Goal: Task Accomplishment & Management: Manage account settings

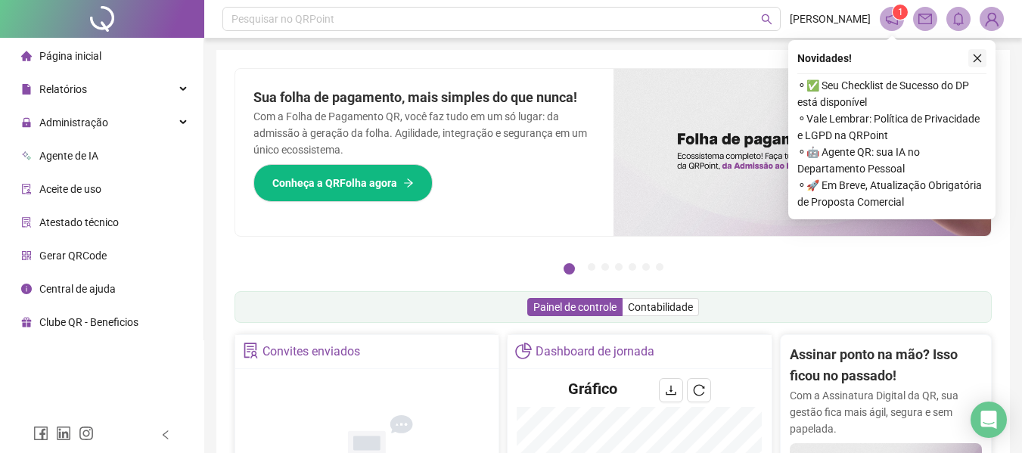
click at [974, 57] on icon "close" at bounding box center [977, 58] width 11 height 11
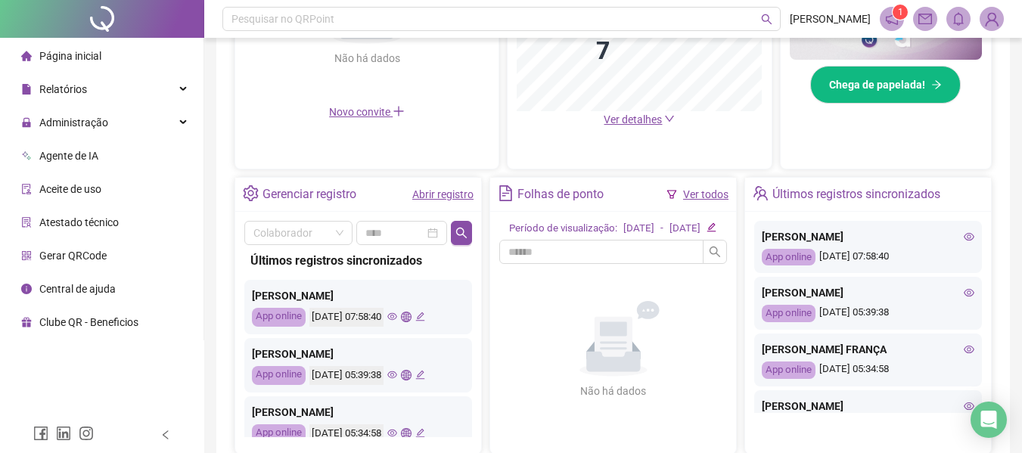
scroll to position [454, 0]
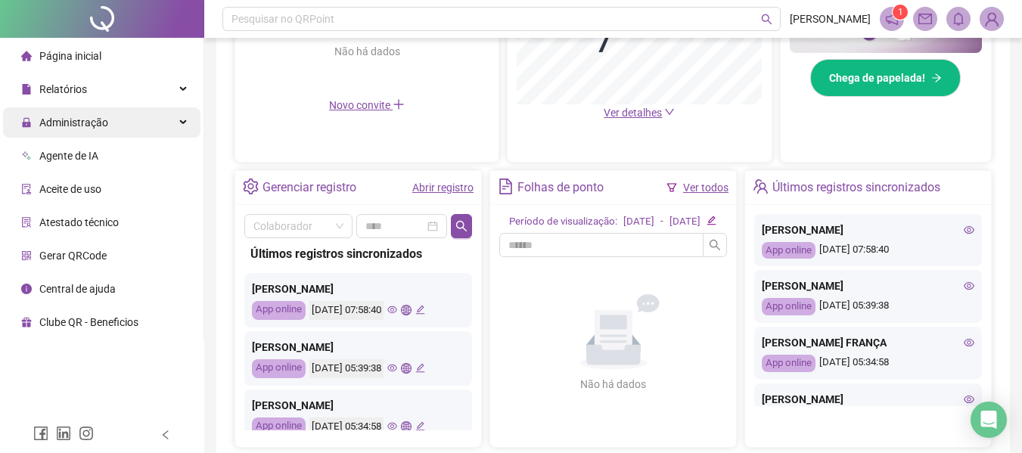
click at [101, 124] on span "Administração" at bounding box center [73, 123] width 69 height 12
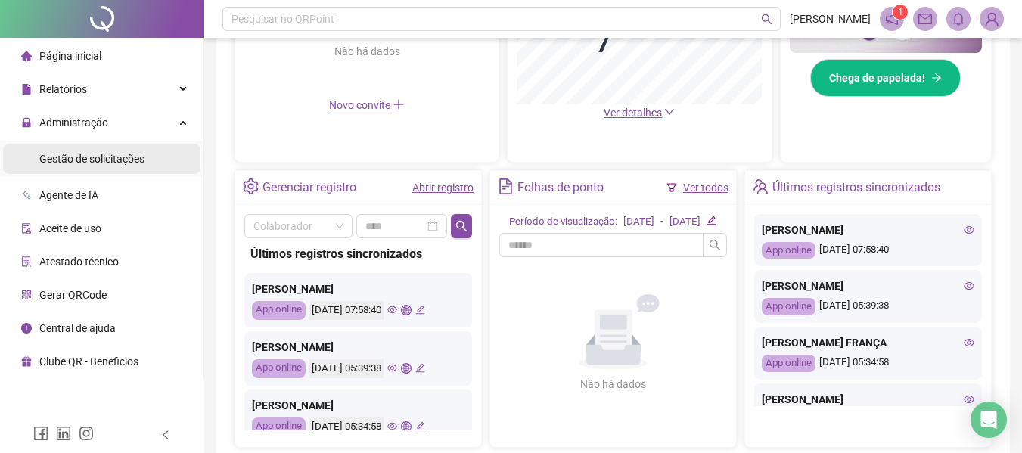
click at [115, 161] on span "Gestão de solicitações" at bounding box center [91, 159] width 105 height 12
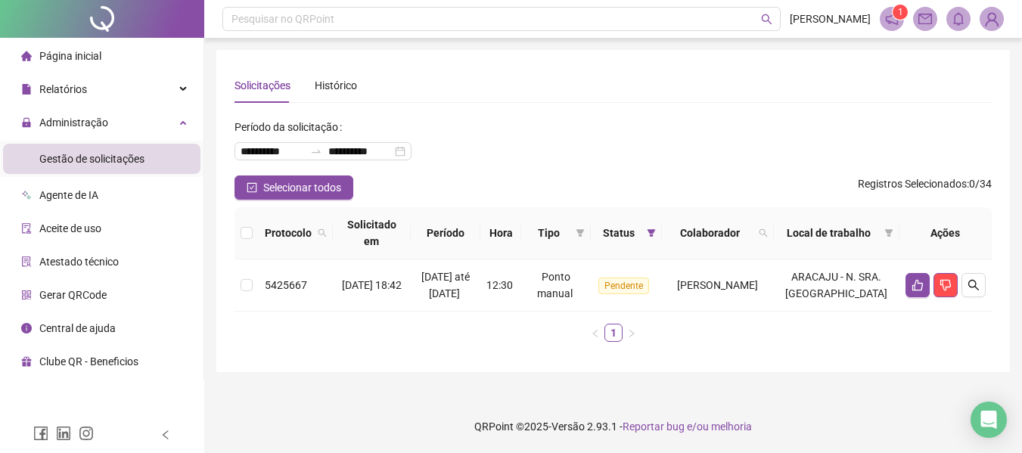
click at [88, 57] on span "Página inicial" at bounding box center [70, 56] width 62 height 12
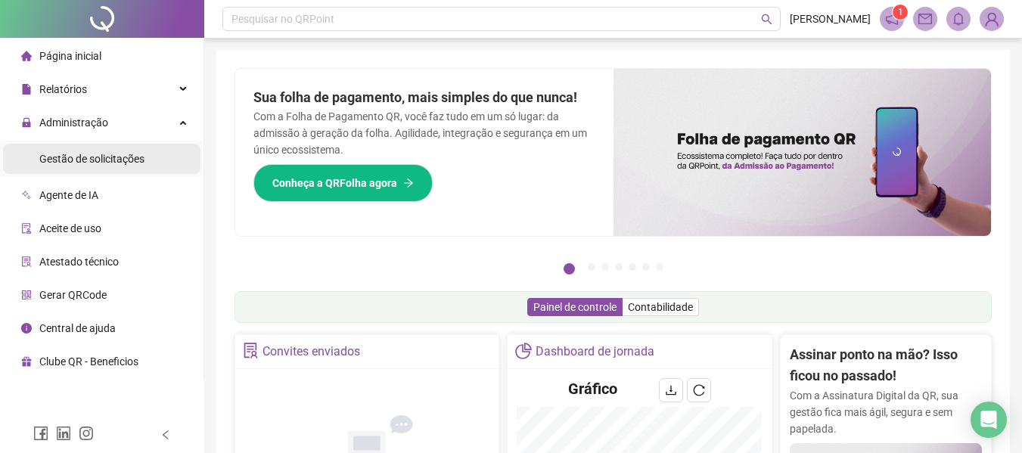
click at [86, 160] on span "Gestão de solicitações" at bounding box center [91, 159] width 105 height 12
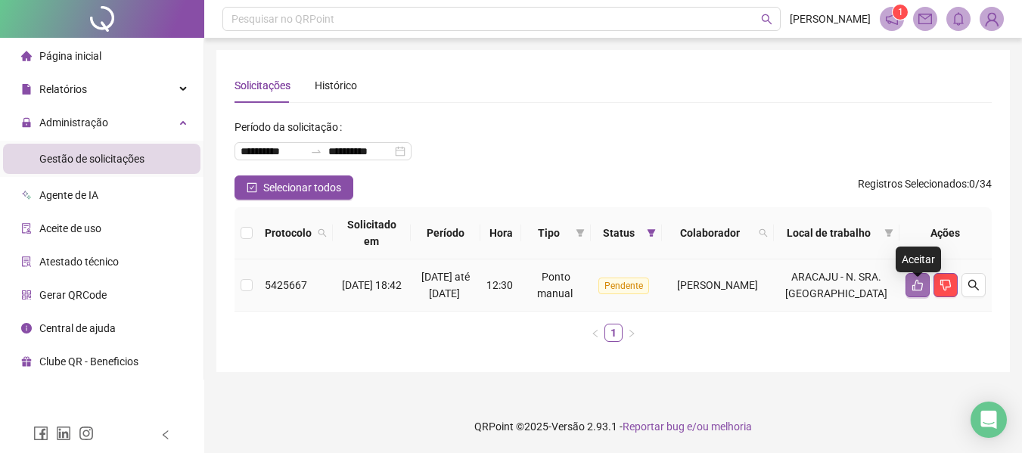
click at [923, 288] on icon "like" at bounding box center [918, 285] width 12 height 12
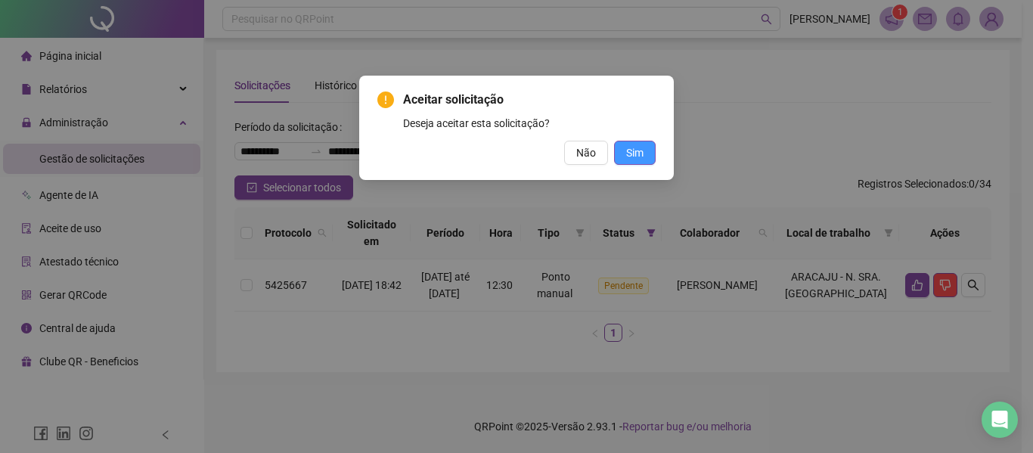
click at [633, 145] on span "Sim" at bounding box center [634, 152] width 17 height 17
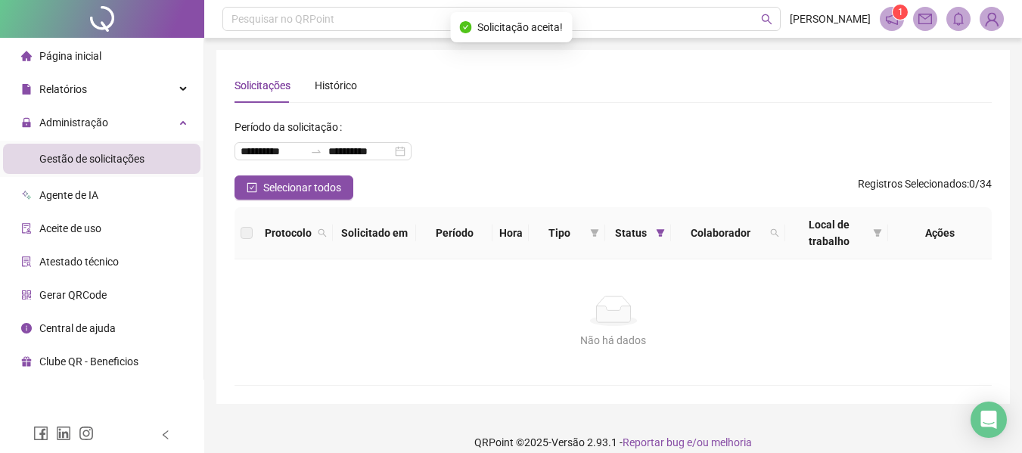
click at [73, 46] on div "Página inicial" at bounding box center [61, 56] width 80 height 30
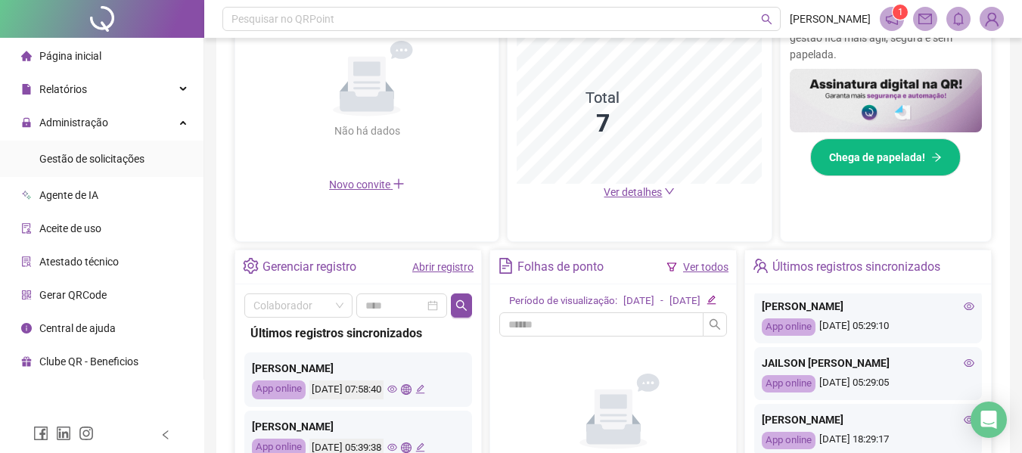
scroll to position [227, 0]
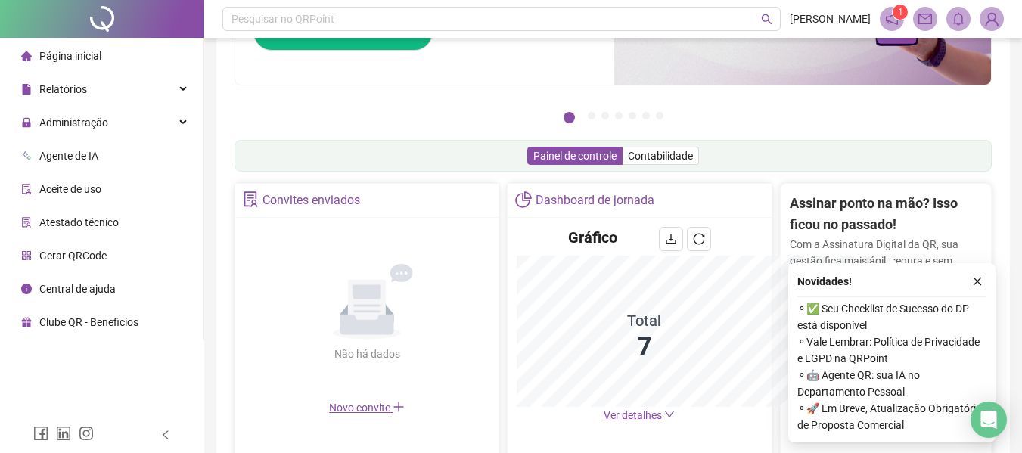
scroll to position [374, 0]
